Goal: Task Accomplishment & Management: Manage account settings

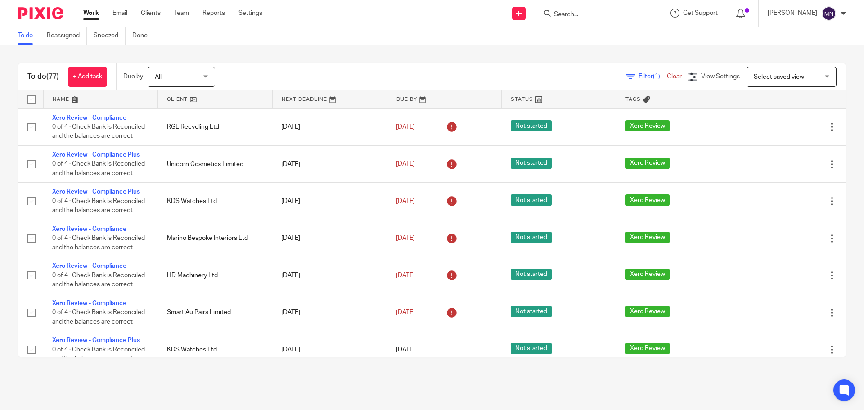
click at [606, 19] on div at bounding box center [598, 13] width 126 height 27
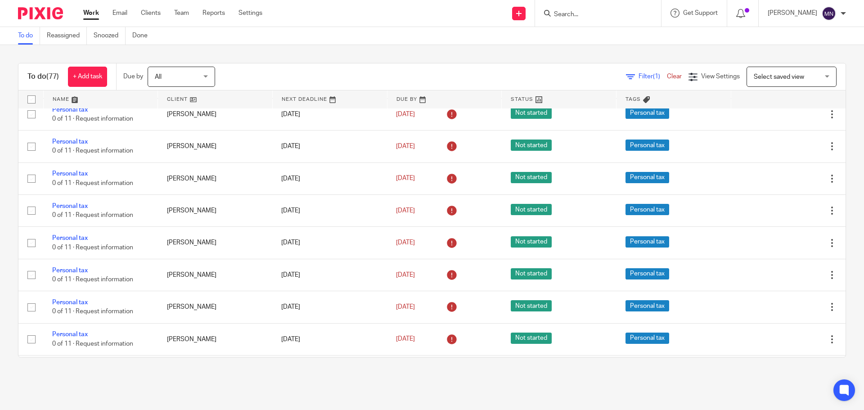
click at [595, 14] on input "Search" at bounding box center [593, 15] width 81 height 8
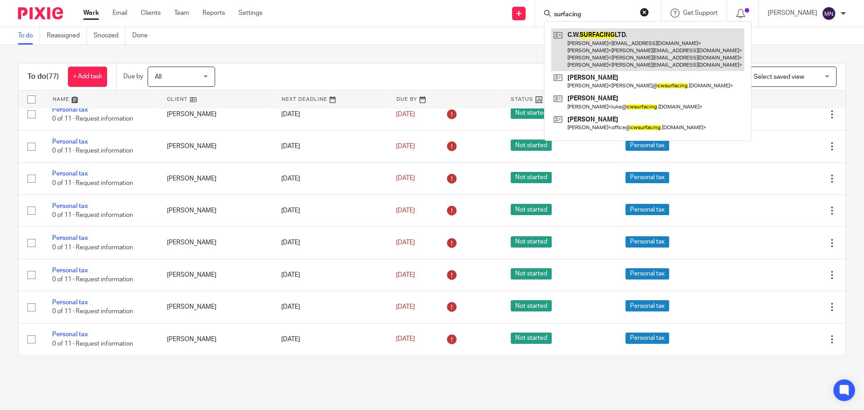
type input "surfacing"
click at [592, 52] on link at bounding box center [647, 49] width 193 height 43
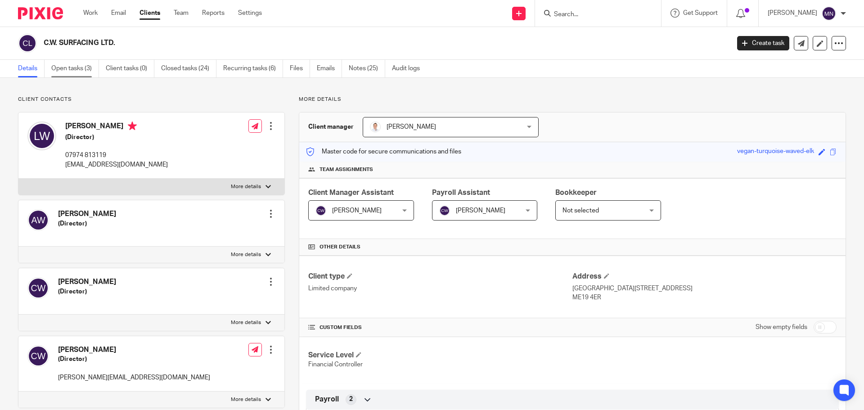
click at [79, 64] on link "Open tasks (3)" at bounding box center [75, 69] width 48 height 18
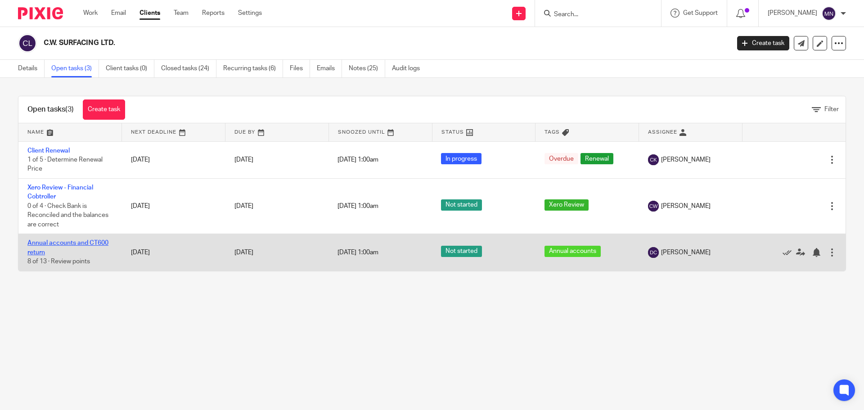
click at [82, 244] on link "Annual accounts and CT600 return" at bounding box center [67, 247] width 81 height 15
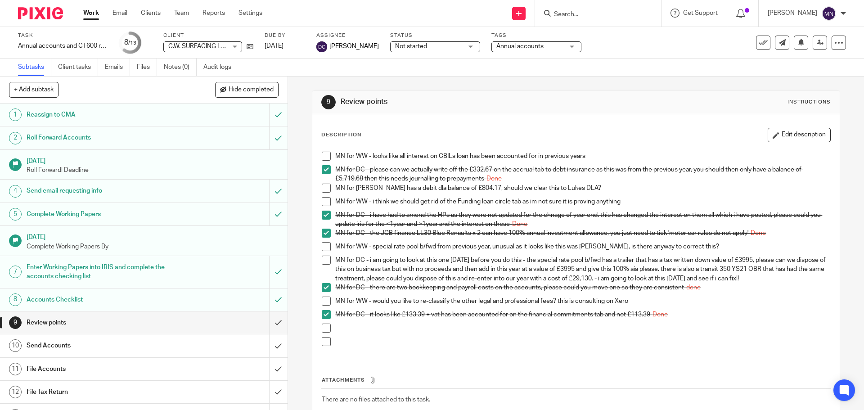
click at [408, 42] on span "Not started" at bounding box center [428, 46] width 67 height 9
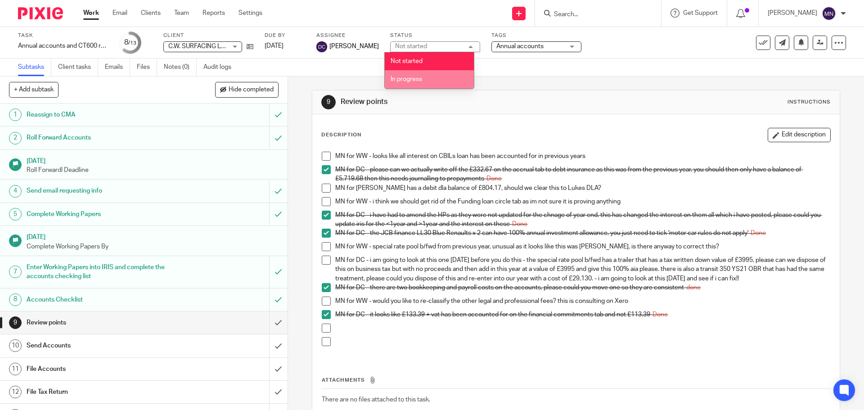
click at [407, 81] on span "In progress" at bounding box center [405, 79] width 31 height 6
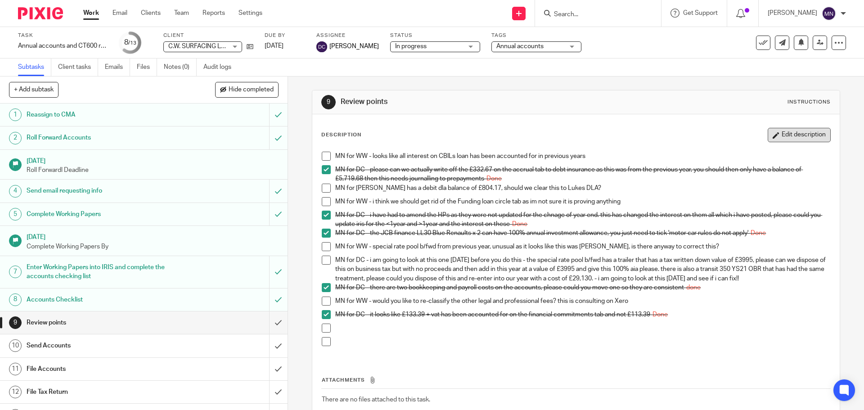
click at [773, 131] on button "Edit description" at bounding box center [798, 135] width 63 height 14
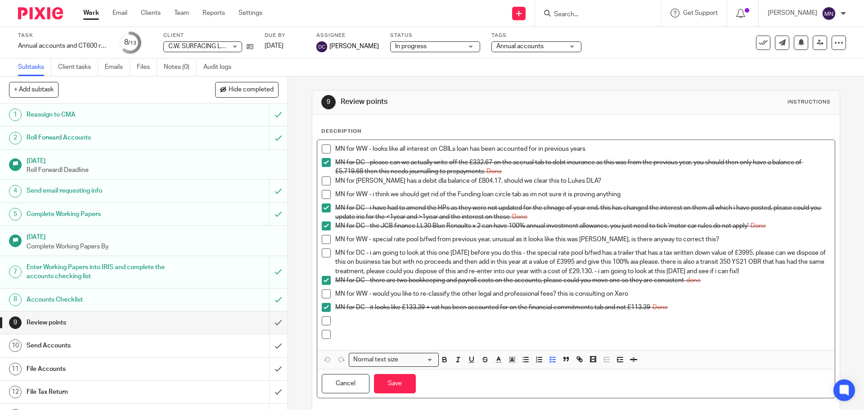
drag, startPoint x: 806, startPoint y: 271, endPoint x: 648, endPoint y: 271, distance: 157.4
click at [648, 271] on p "MN for DC - i am going to look at this one on monday before you do this - the s…" at bounding box center [582, 261] width 494 height 27
click at [633, 271] on p "MN for DC - i am going to look at this one on monday before you do this - the s…" at bounding box center [582, 261] width 494 height 27
drag, startPoint x: 650, startPoint y: 271, endPoint x: 641, endPoint y: 272, distance: 8.6
click at [641, 272] on p "MN for DC - i am going to look at this one on monday before you do this - the s…" at bounding box center [582, 261] width 494 height 27
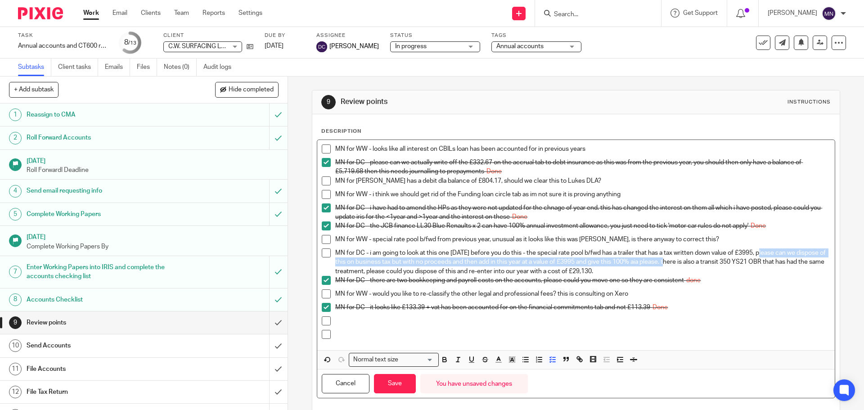
drag, startPoint x: 768, startPoint y: 252, endPoint x: 696, endPoint y: 263, distance: 72.8
click at [690, 262] on p "MN for DC - i am going to look at this one on monday before you do this - the s…" at bounding box center [582, 261] width 494 height 27
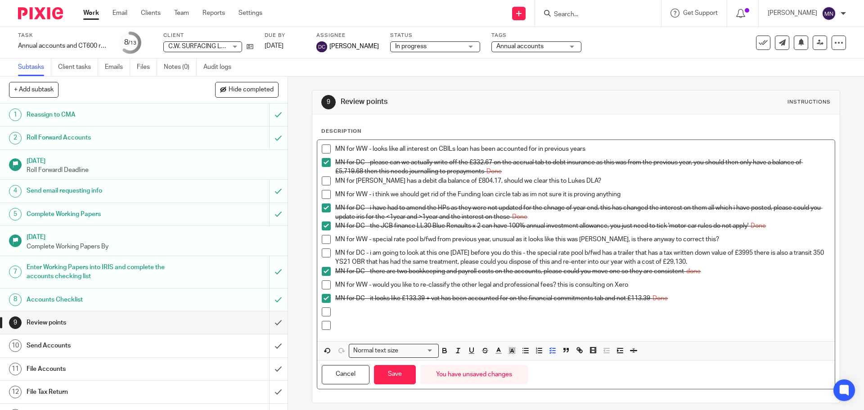
drag, startPoint x: 486, startPoint y: 262, endPoint x: 718, endPoint y: 260, distance: 231.7
click at [718, 260] on p "MN for DC - i am going to look at this one on monday before you do this - the s…" at bounding box center [582, 257] width 494 height 18
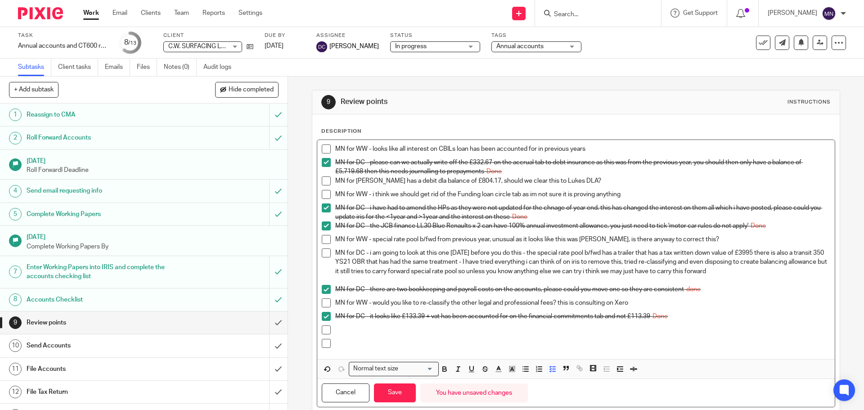
click at [362, 252] on p "MN for DC - i am going to look at this one on monday before you do this - the s…" at bounding box center [582, 261] width 494 height 27
drag, startPoint x: 370, startPoint y: 253, endPoint x: 543, endPoint y: 256, distance: 173.2
click at [543, 256] on p "MN for WW - i am going to look at this one on monday before you do this - the s…" at bounding box center [582, 261] width 494 height 27
drag, startPoint x: 599, startPoint y: 252, endPoint x: 481, endPoint y: 250, distance: 117.4
click at [481, 250] on p "MN for WW - the special rate pool b/fwd has a trailer that has a tax written do…" at bounding box center [582, 261] width 494 height 27
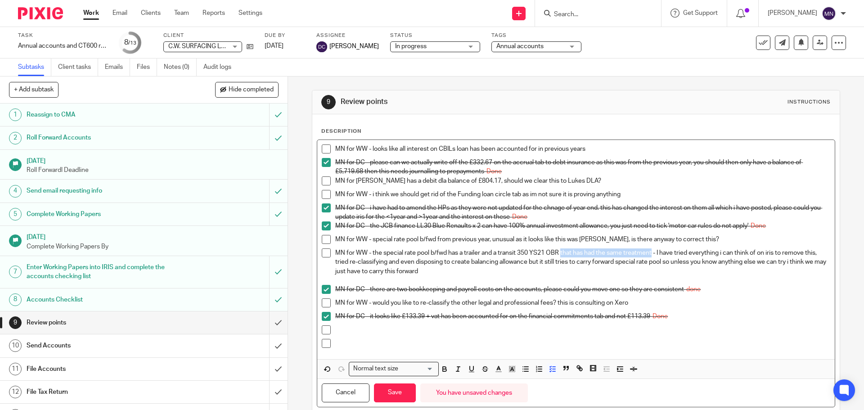
drag, startPoint x: 651, startPoint y: 253, endPoint x: 560, endPoint y: 252, distance: 90.9
click at [560, 252] on p "MN for WW - the special rate pool b/fwd has a trailer and a transit 350 YS21 OB…" at bounding box center [582, 261] width 494 height 27
click at [393, 385] on button "Save" at bounding box center [395, 392] width 42 height 19
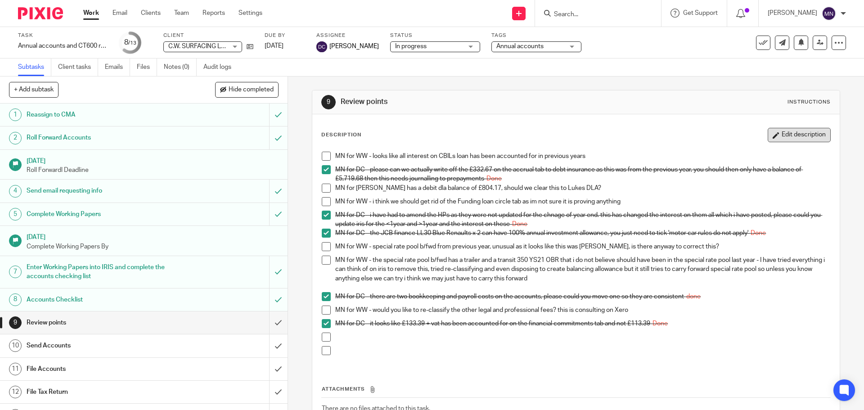
click at [787, 138] on button "Edit description" at bounding box center [798, 135] width 63 height 14
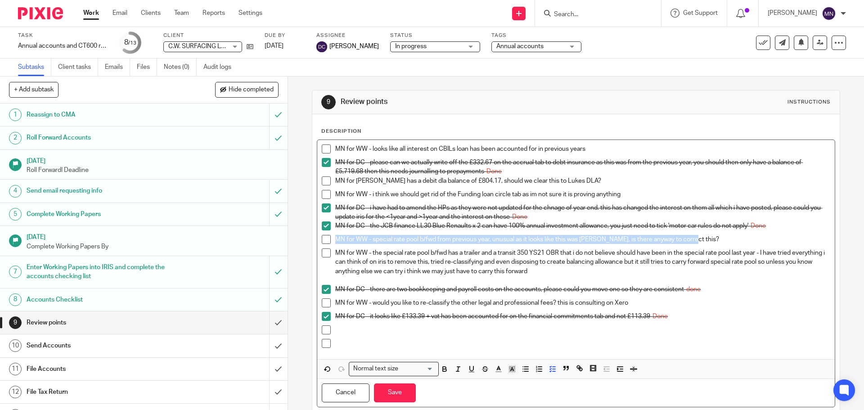
drag, startPoint x: 691, startPoint y: 237, endPoint x: 331, endPoint y: 244, distance: 360.3
click at [331, 244] on li "MN for WW - special rate pool b/fwd from previous year, unusual as it looks lik…" at bounding box center [576, 241] width 508 height 13
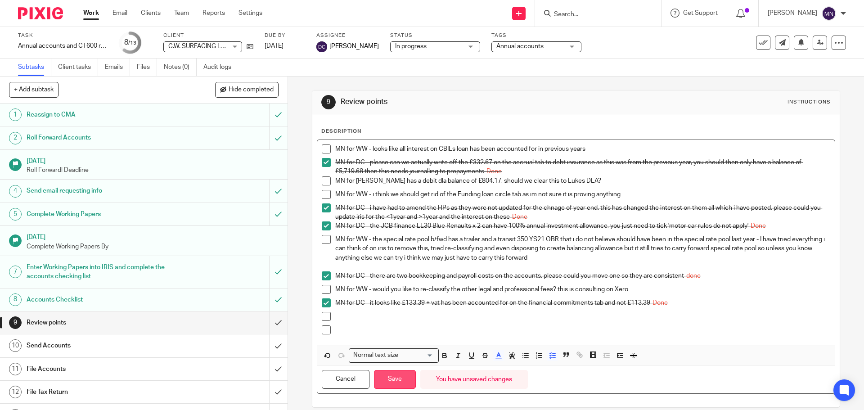
click at [407, 378] on button "Save" at bounding box center [395, 379] width 42 height 19
